Goal: Find specific page/section: Locate a particular part of the current website

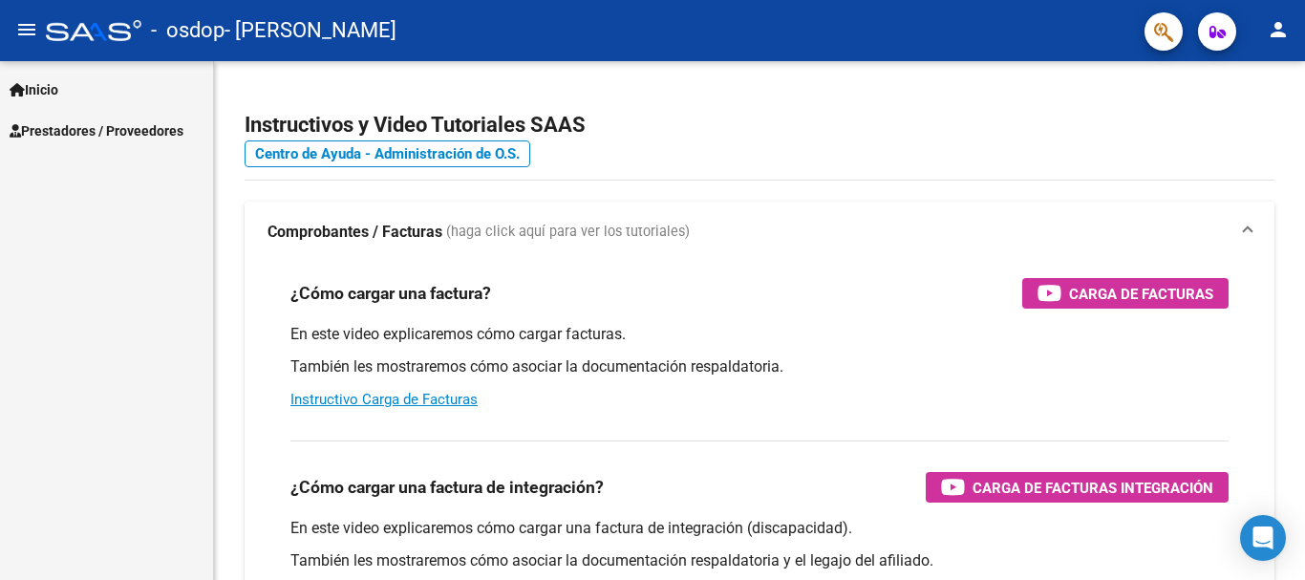
click at [70, 130] on span "Prestadores / Proveedores" at bounding box center [97, 130] width 174 height 21
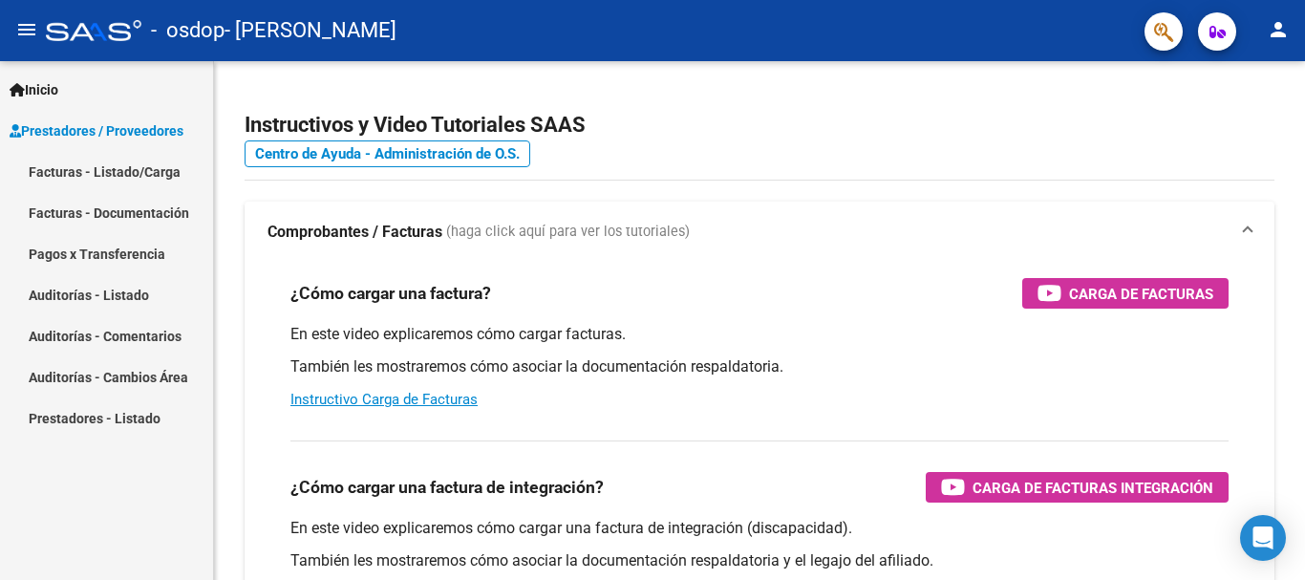
click at [67, 170] on link "Facturas - Listado/Carga" at bounding box center [106, 171] width 213 height 41
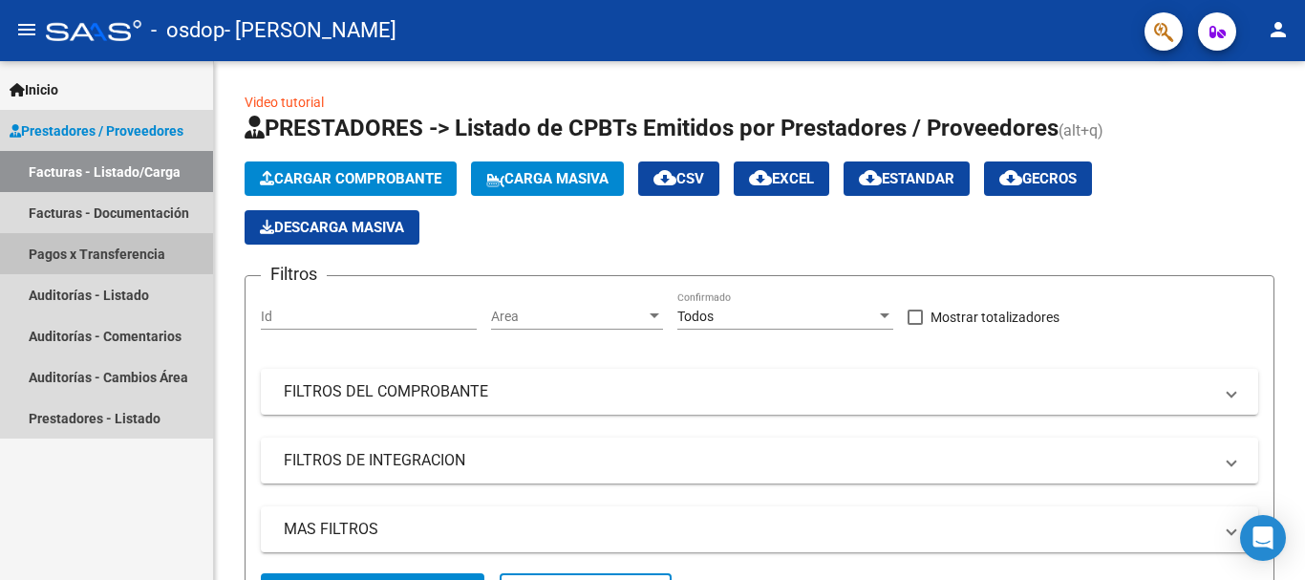
click at [69, 254] on link "Pagos x Transferencia" at bounding box center [106, 253] width 213 height 41
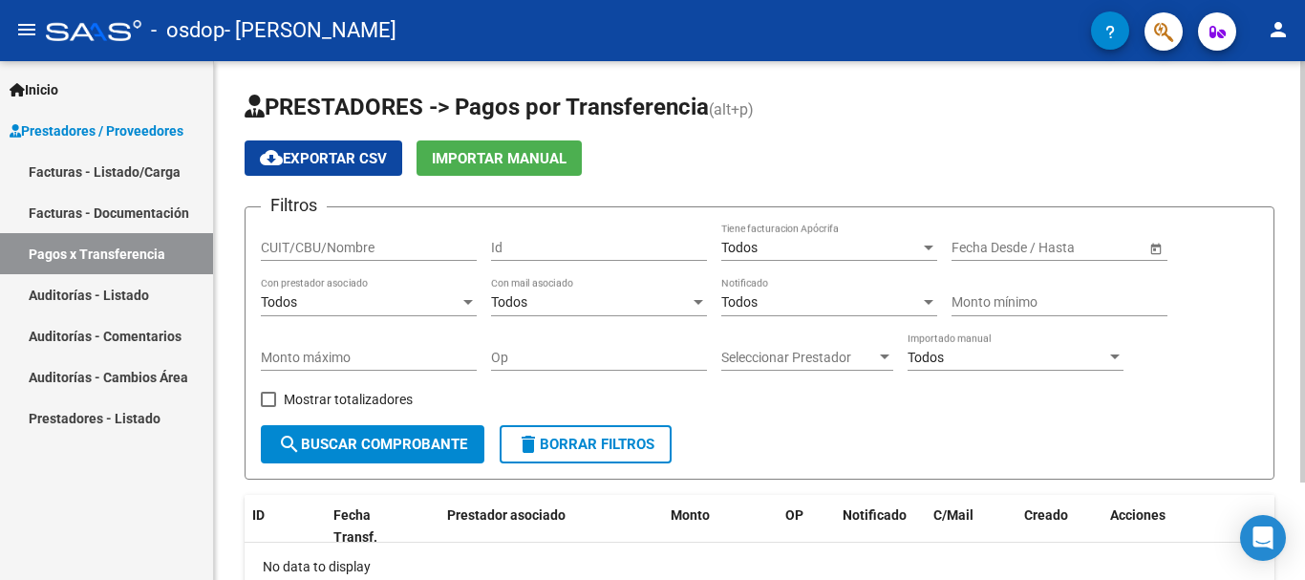
click at [401, 444] on span "search Buscar Comprobante" at bounding box center [372, 444] width 189 height 17
click at [163, 216] on link "Facturas - Documentación" at bounding box center [106, 212] width 213 height 41
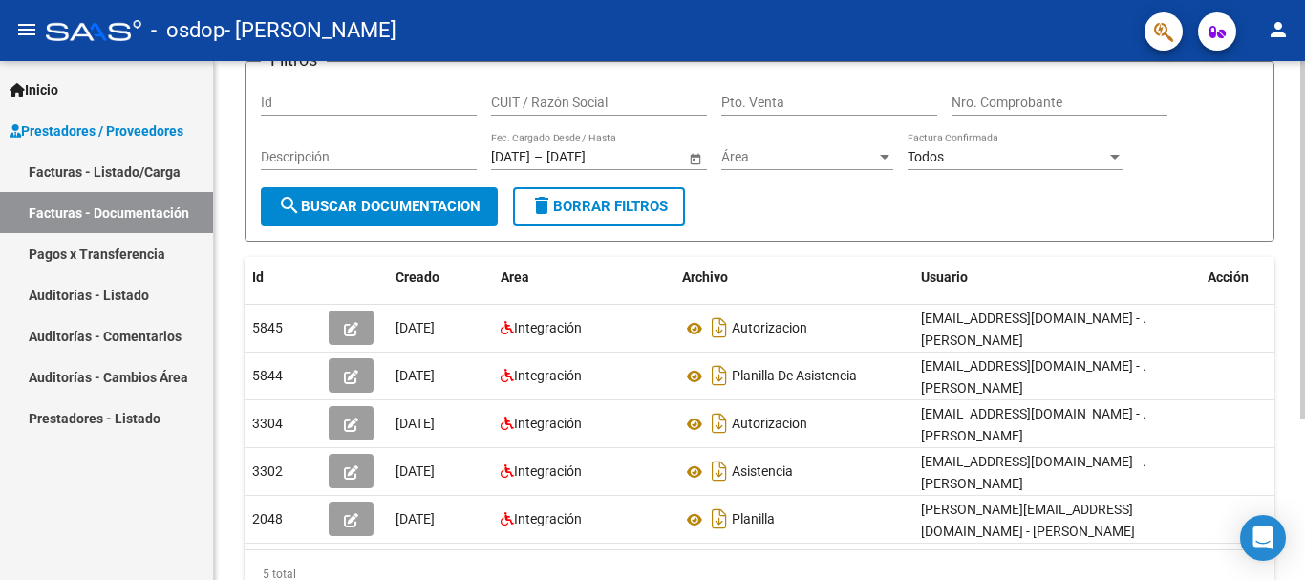
scroll to position [145, 0]
click at [1303, 404] on div at bounding box center [1303, 344] width 5 height 357
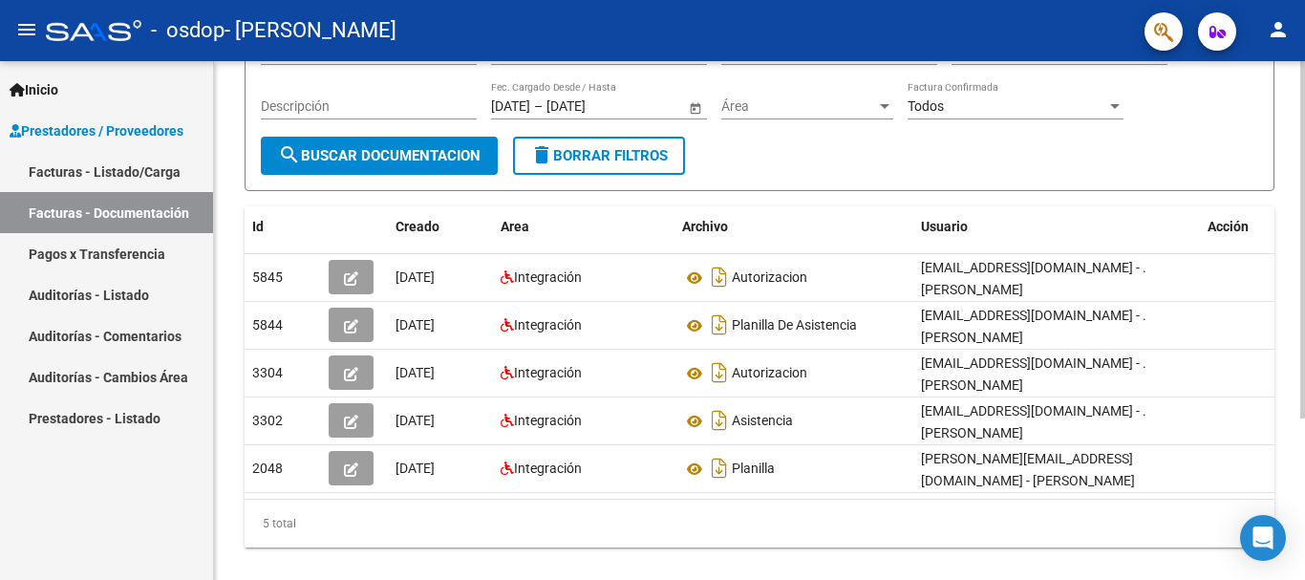
click at [1304, 431] on div at bounding box center [1303, 380] width 5 height 357
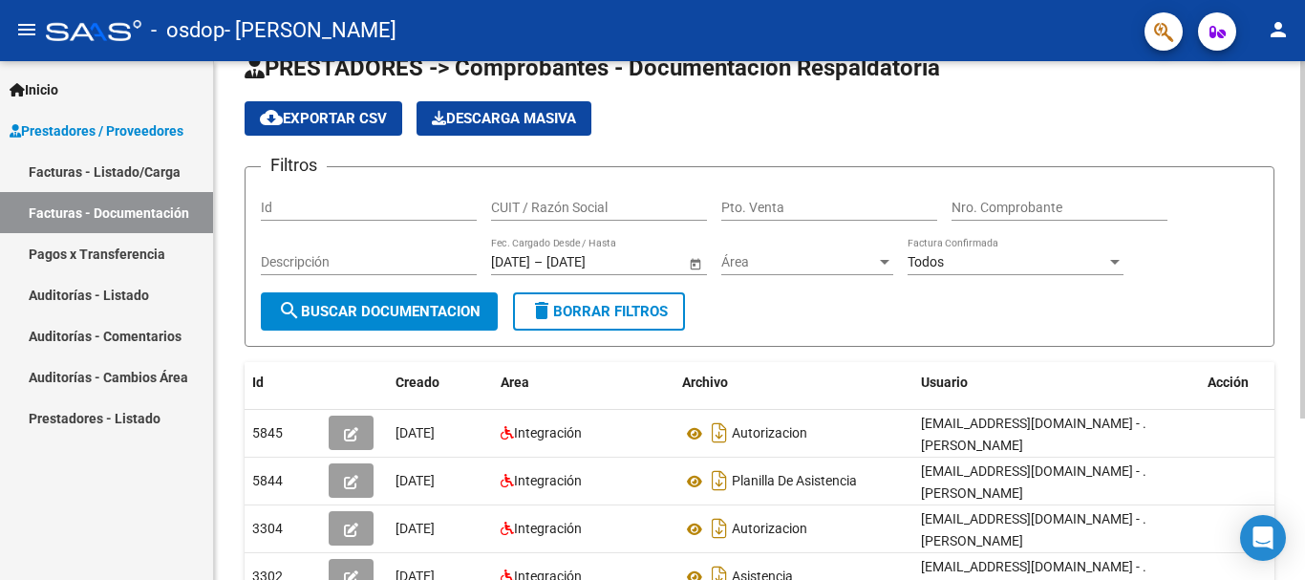
scroll to position [0, 0]
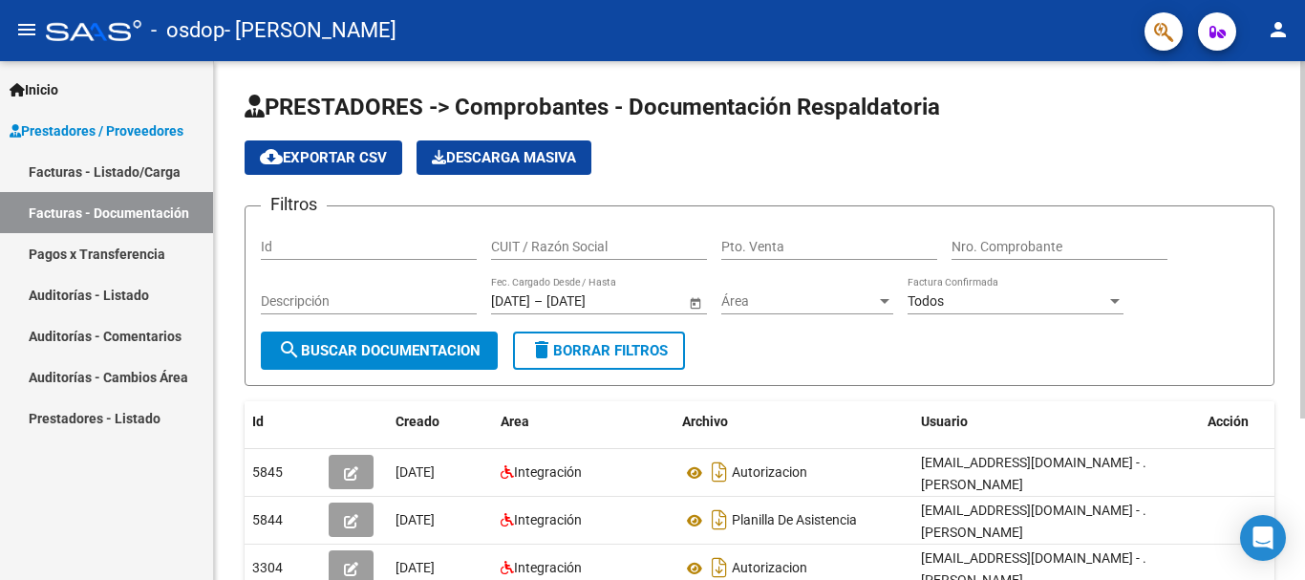
click at [1302, 105] on div at bounding box center [1303, 239] width 5 height 357
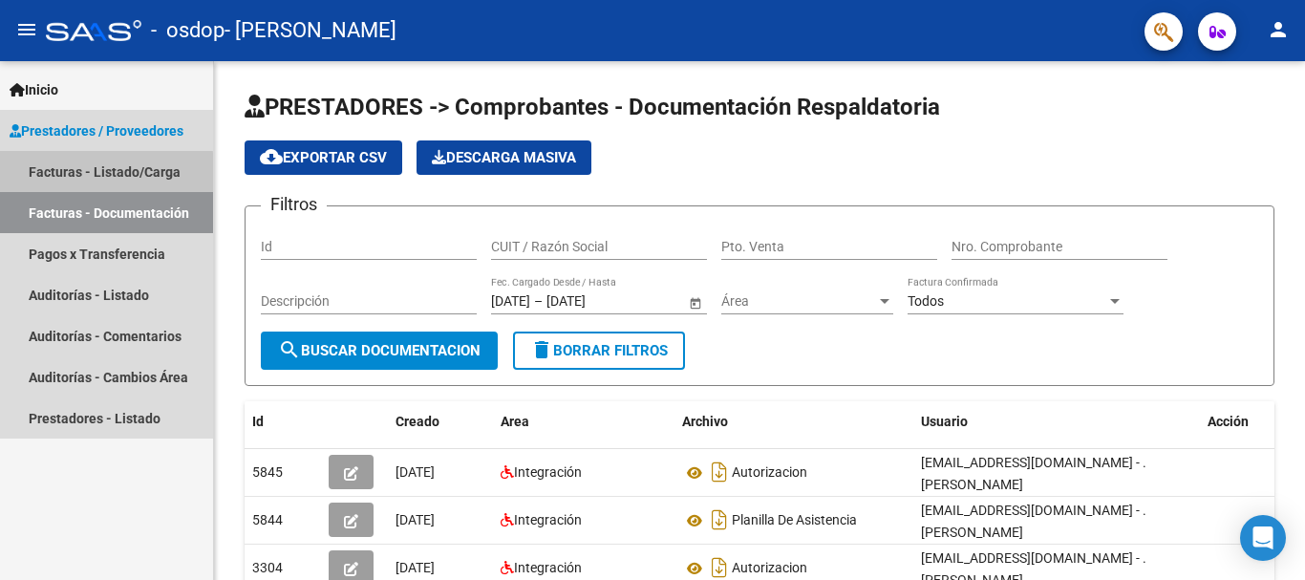
click at [87, 174] on link "Facturas - Listado/Carga" at bounding box center [106, 171] width 213 height 41
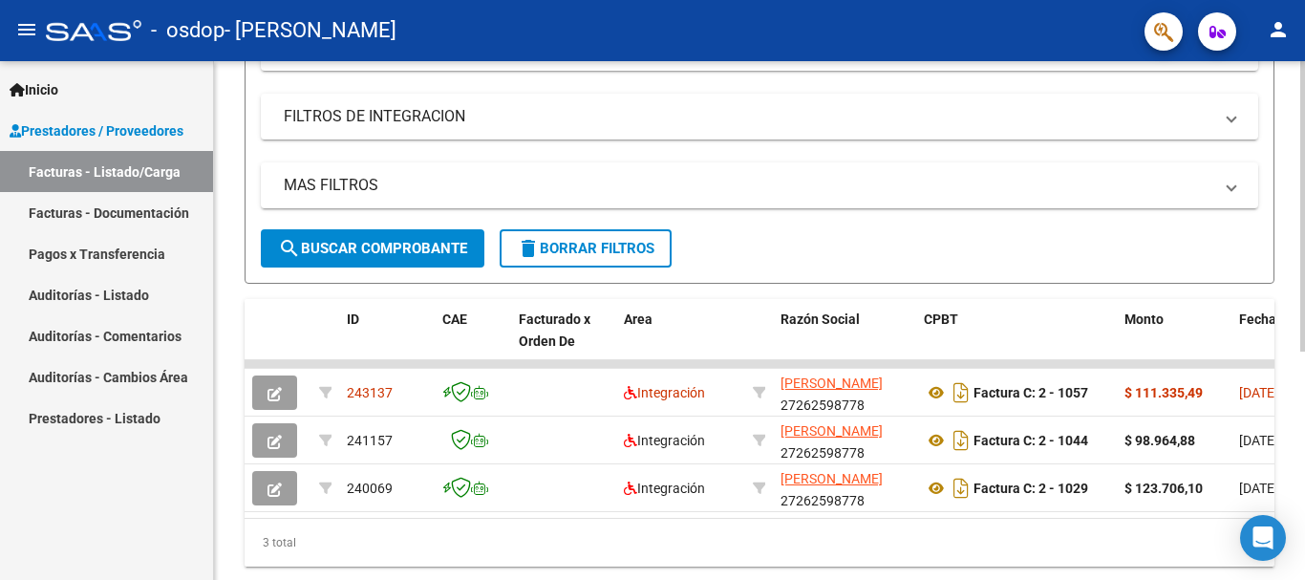
scroll to position [346, 0]
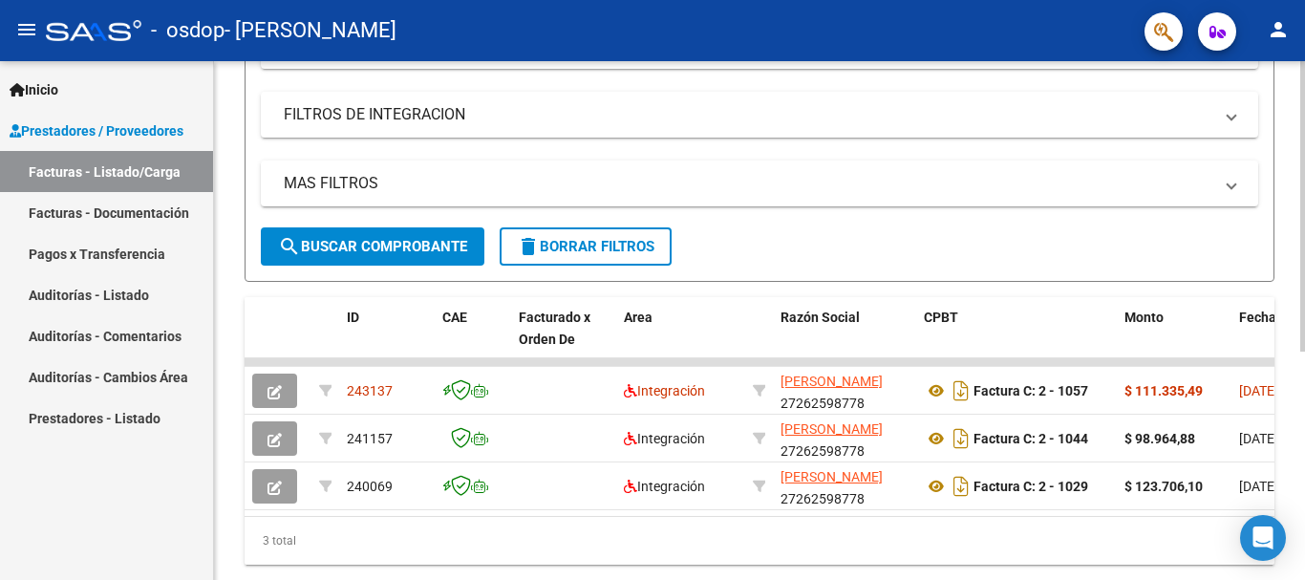
click at [1304, 426] on div at bounding box center [1303, 408] width 5 height 291
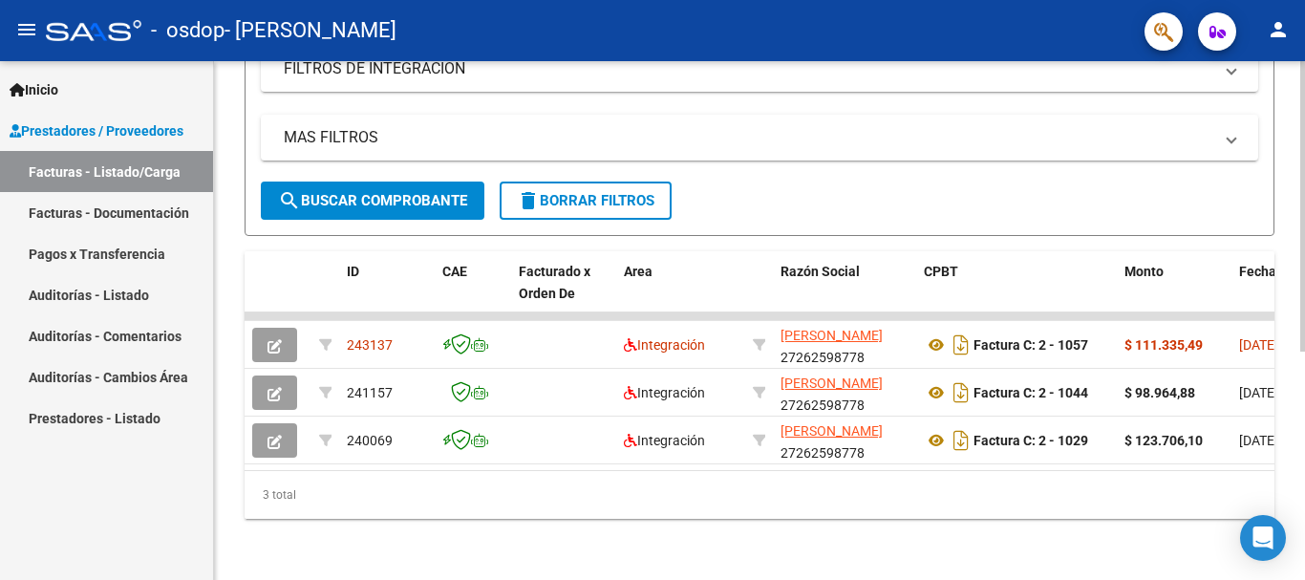
click at [1304, 470] on div at bounding box center [1303, 435] width 5 height 291
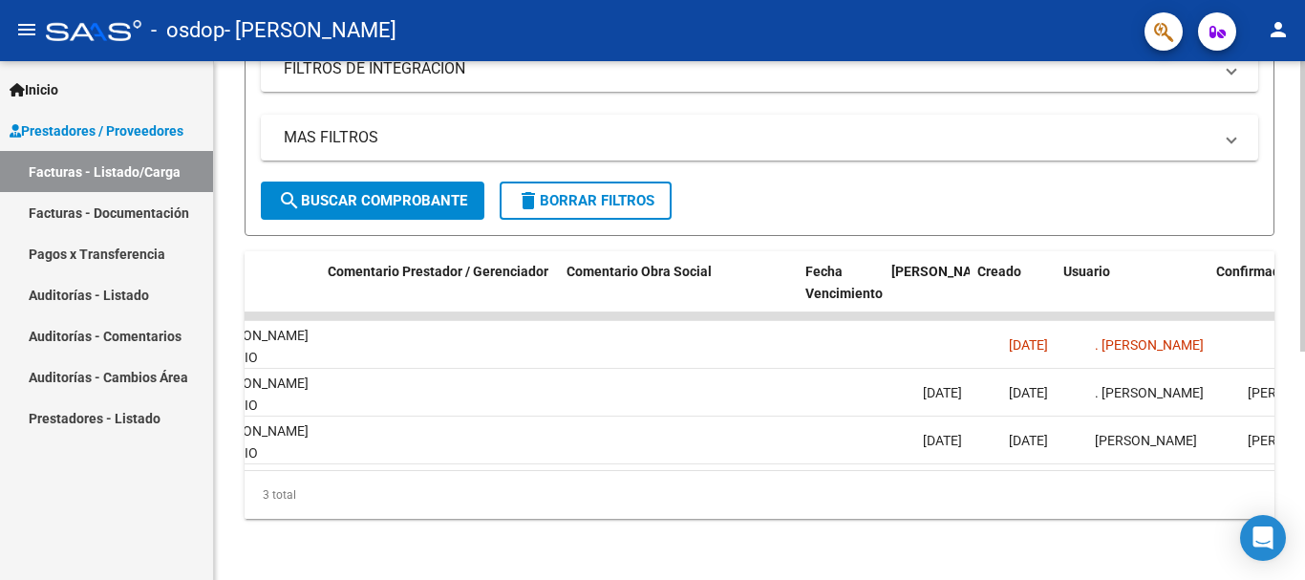
scroll to position [0, 2999]
